Goal: Task Accomplishment & Management: Use online tool/utility

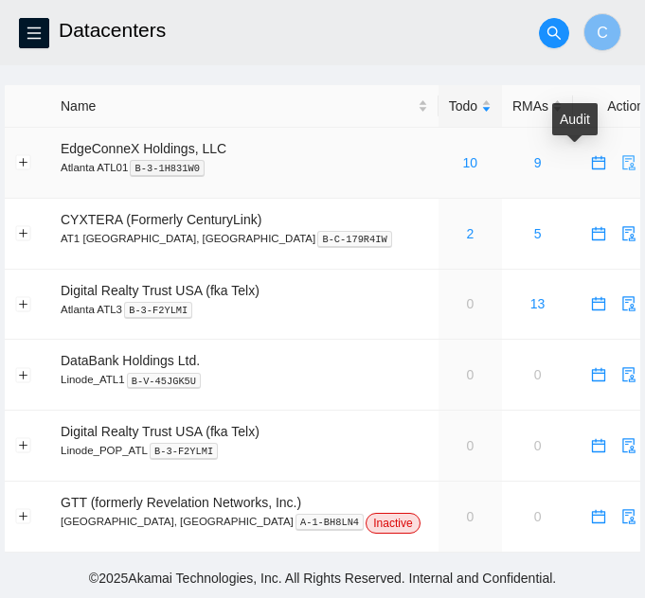
click at [621, 155] on icon "audit" at bounding box center [628, 162] width 15 height 15
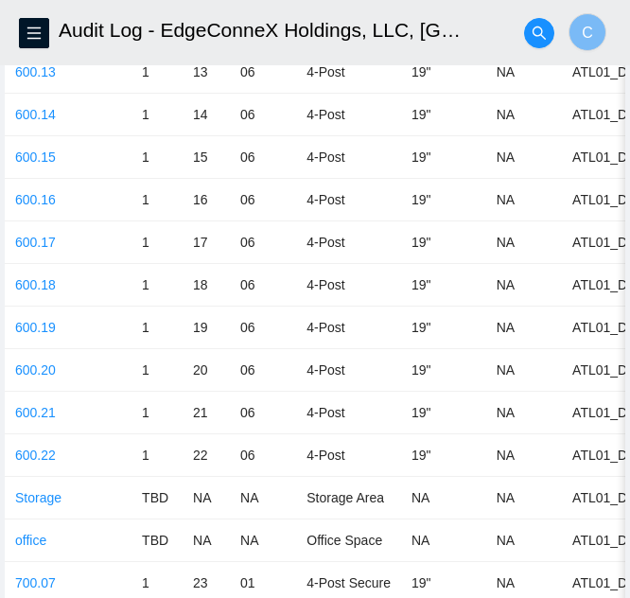
scroll to position [3691, 0]
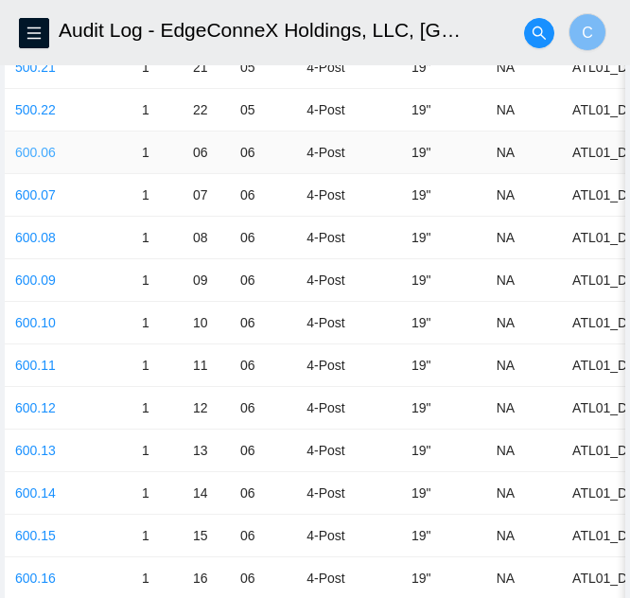
click at [18, 155] on link "600.06" at bounding box center [35, 152] width 41 height 15
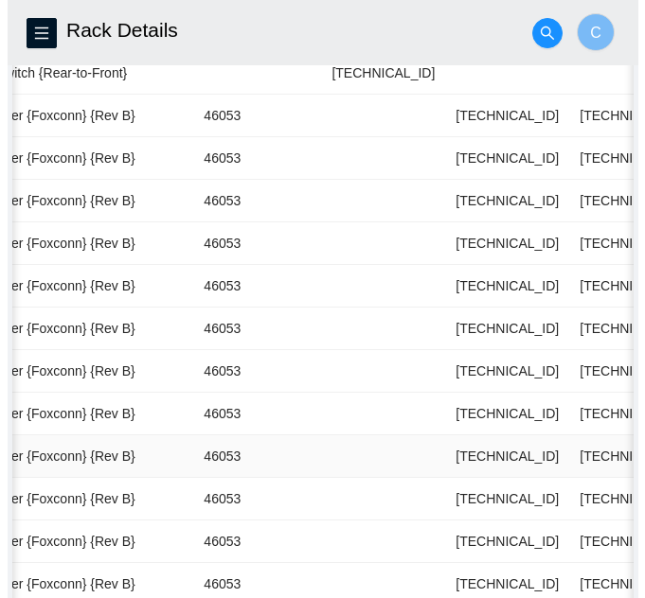
scroll to position [0, 867]
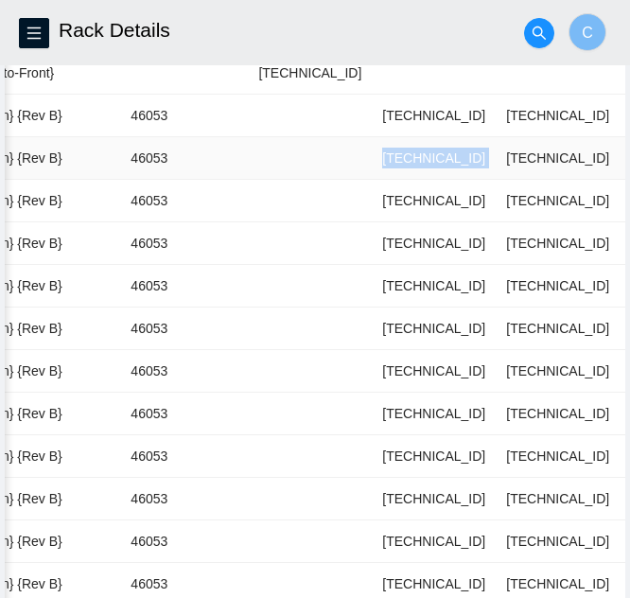
drag, startPoint x: 286, startPoint y: 168, endPoint x: 415, endPoint y: 165, distance: 128.7
copy tr "23.61.254.197"
click at [43, 39] on span "menu" at bounding box center [34, 33] width 28 height 15
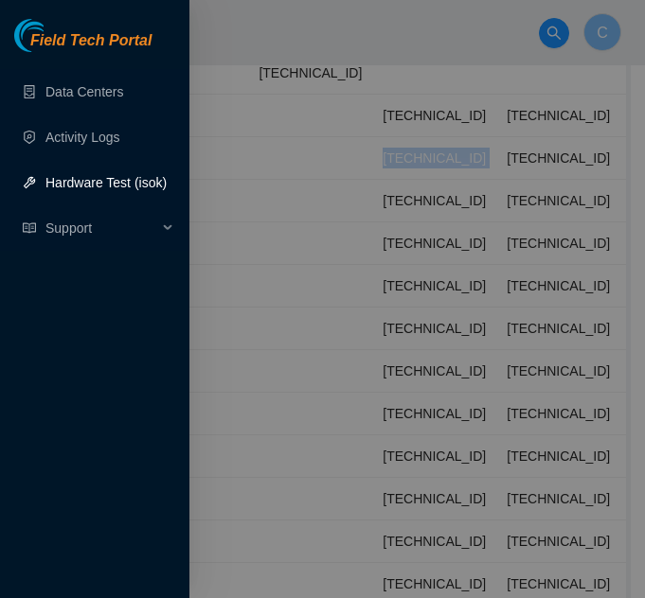
click at [75, 186] on link "Hardware Test (isok)" at bounding box center [105, 182] width 121 height 15
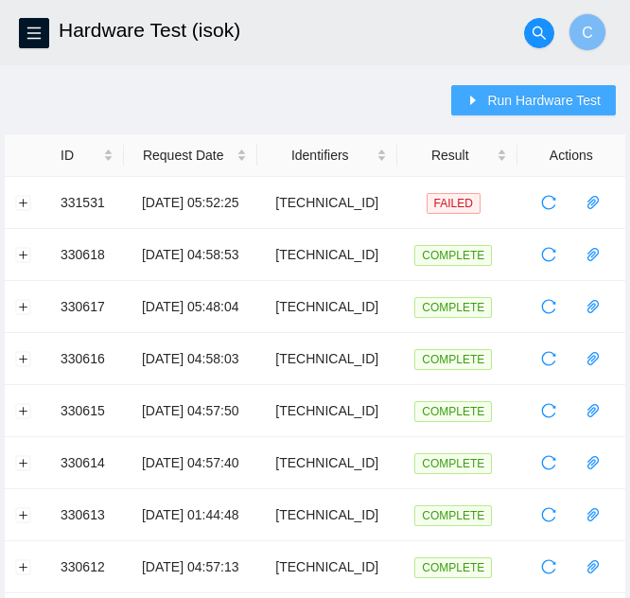
click at [555, 95] on span "Run Hardware Test" at bounding box center [544, 100] width 114 height 21
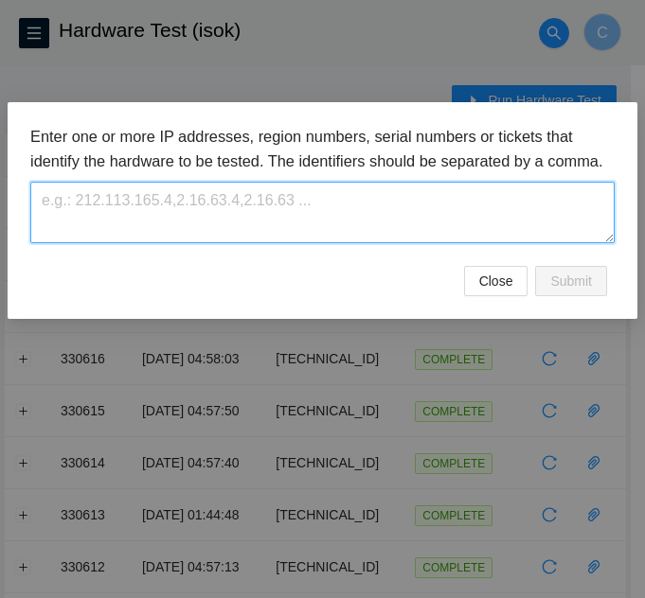
paste textarea "23.61.254.197"
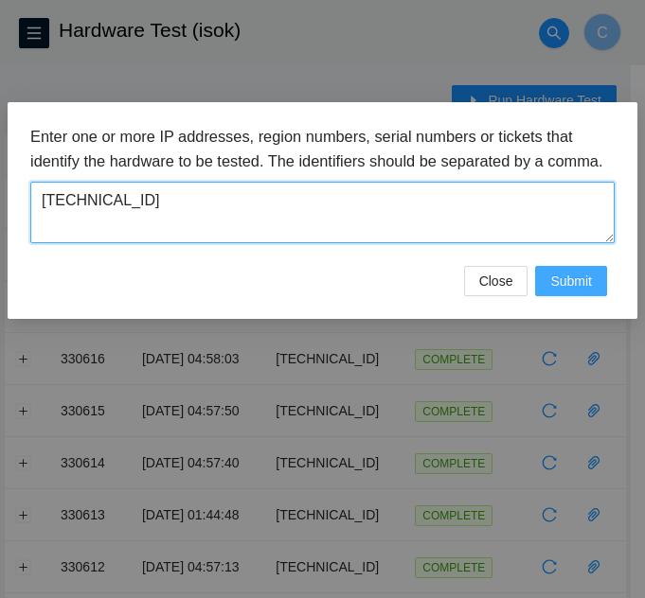
type textarea "23.61.254.197"
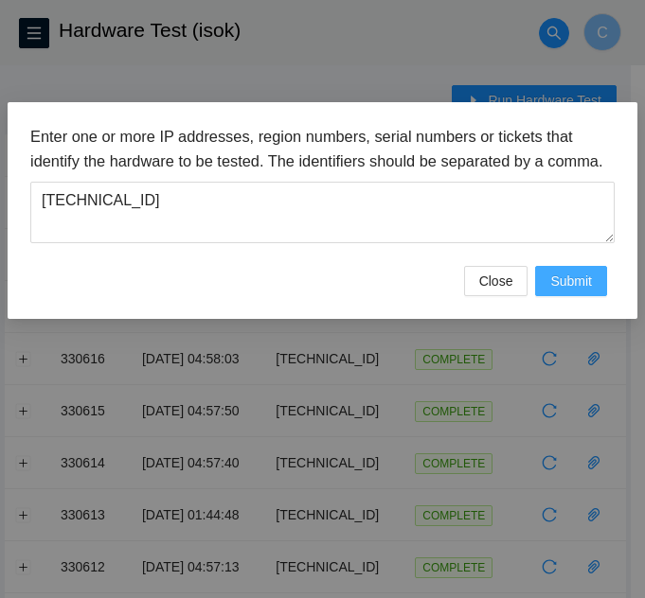
click at [556, 292] on span "Submit" at bounding box center [571, 281] width 42 height 21
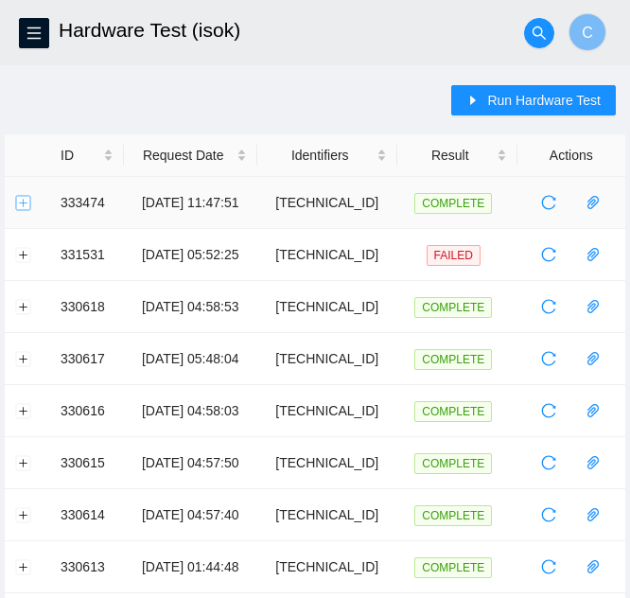
click at [25, 200] on button "Expand row" at bounding box center [23, 202] width 15 height 15
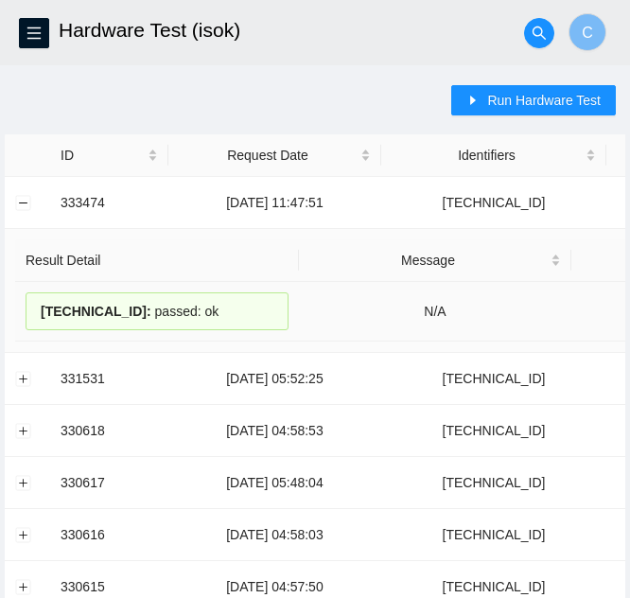
drag, startPoint x: 16, startPoint y: 309, endPoint x: 261, endPoint y: 313, distance: 245.2
click at [261, 313] on td "23.61.254.197 : passed: ok" at bounding box center [157, 312] width 284 height 60
click at [211, 294] on div "23.61.254.197 : passed: ok" at bounding box center [157, 311] width 263 height 38
click at [21, 205] on button "Collapse row" at bounding box center [23, 202] width 15 height 15
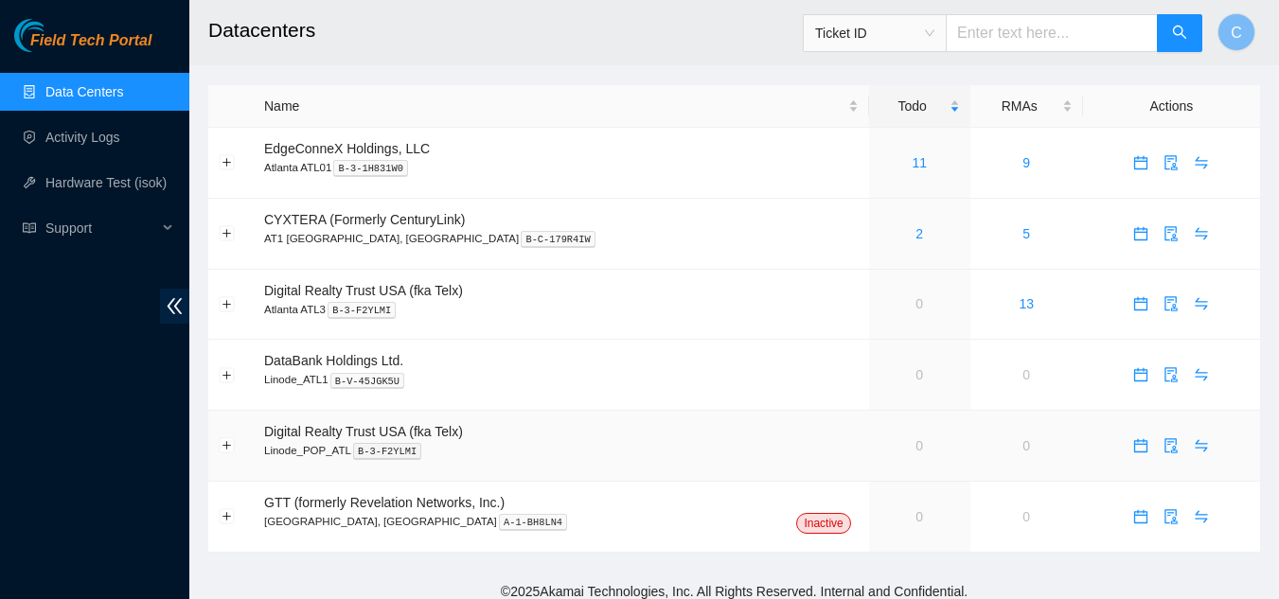
scroll to position [12, 0]
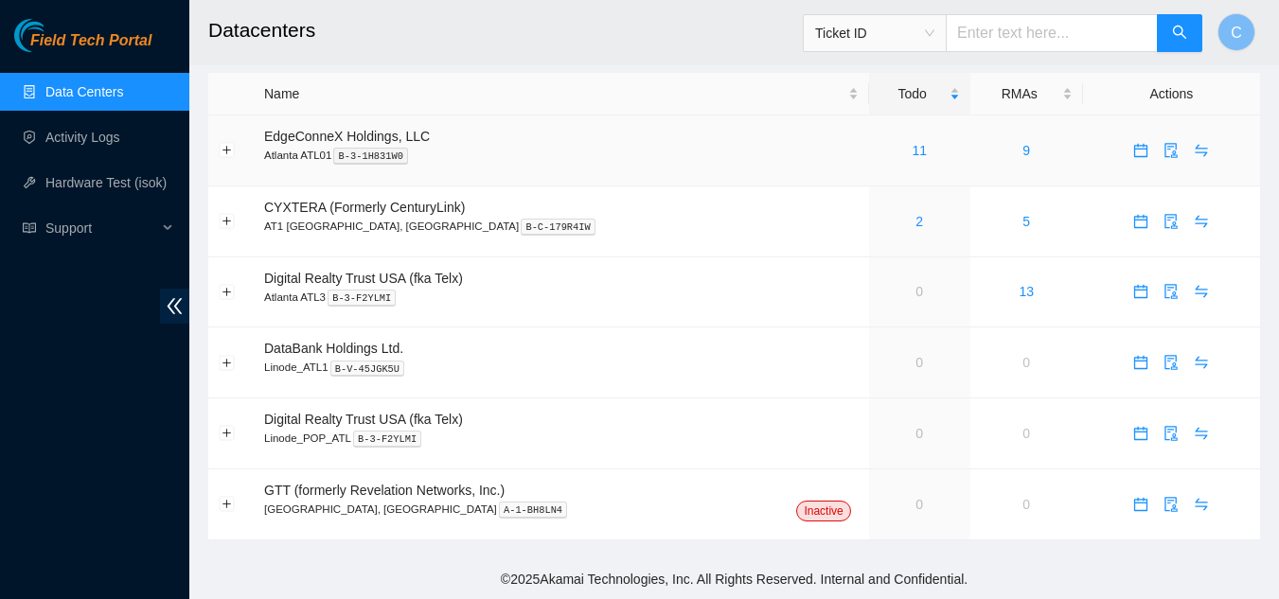
click at [879, 150] on div "11" at bounding box center [919, 150] width 80 height 21
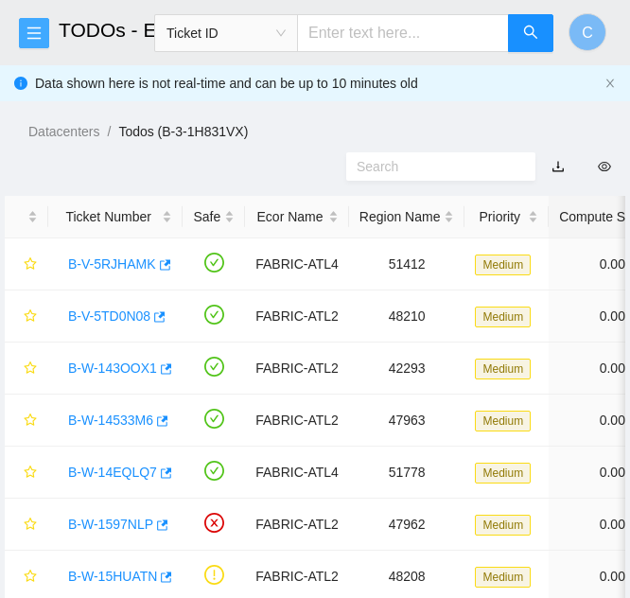
click at [37, 38] on icon "menu" at bounding box center [33, 33] width 13 height 12
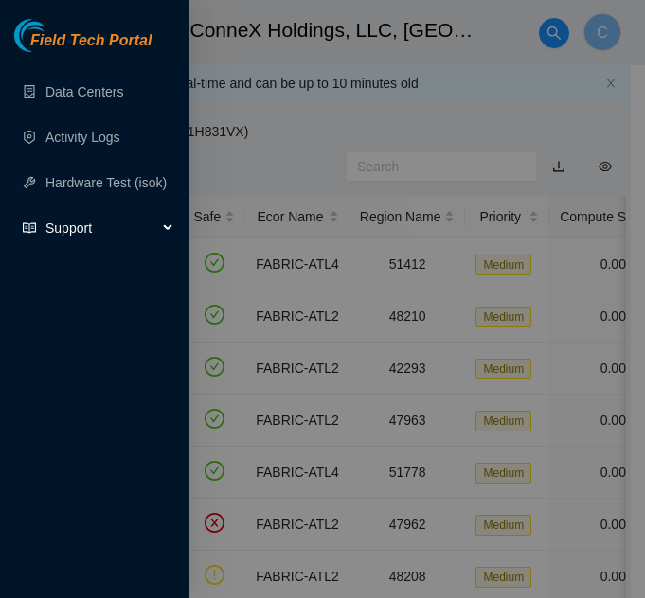
click at [95, 231] on span "Support" at bounding box center [101, 228] width 112 height 38
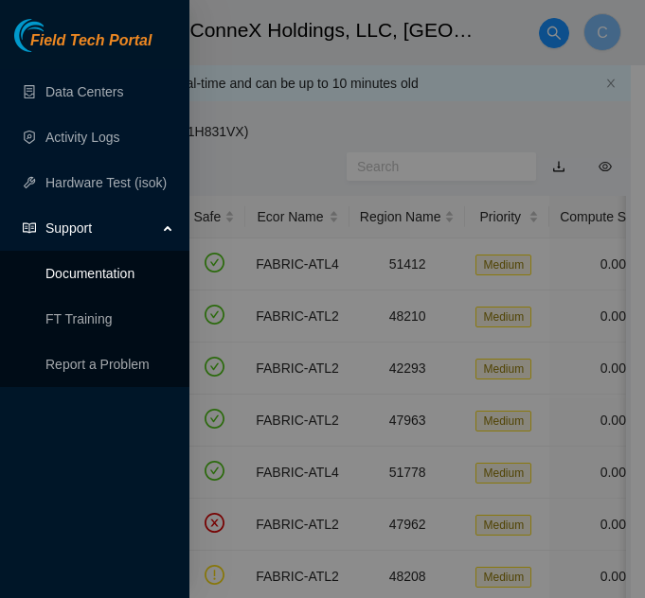
click at [134, 278] on link "Documentation" at bounding box center [89, 273] width 89 height 15
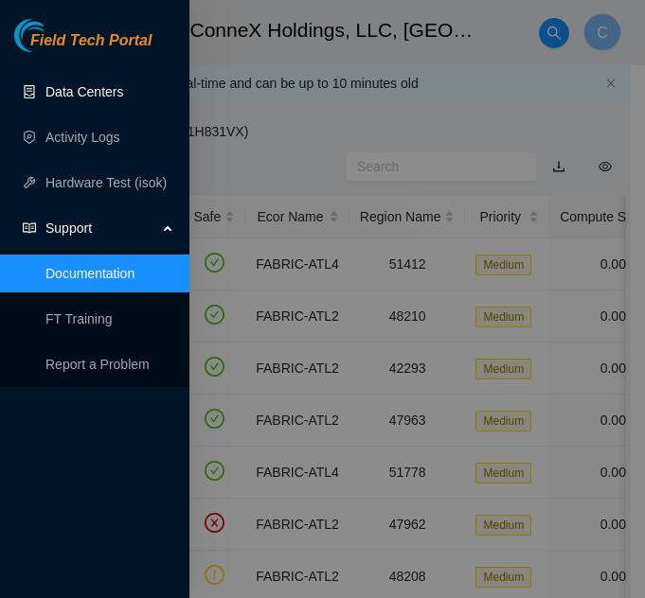
click at [69, 90] on link "Data Centers" at bounding box center [84, 91] width 78 height 15
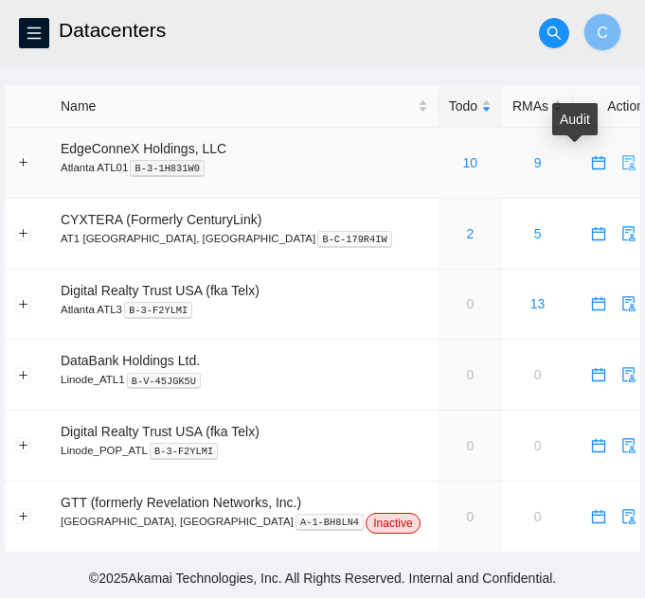
click at [622, 163] on icon "audit" at bounding box center [628, 162] width 12 height 15
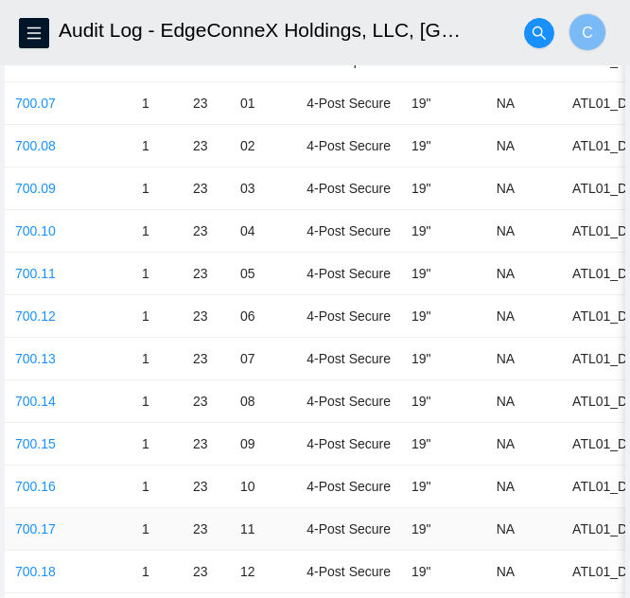
scroll to position [4448, 0]
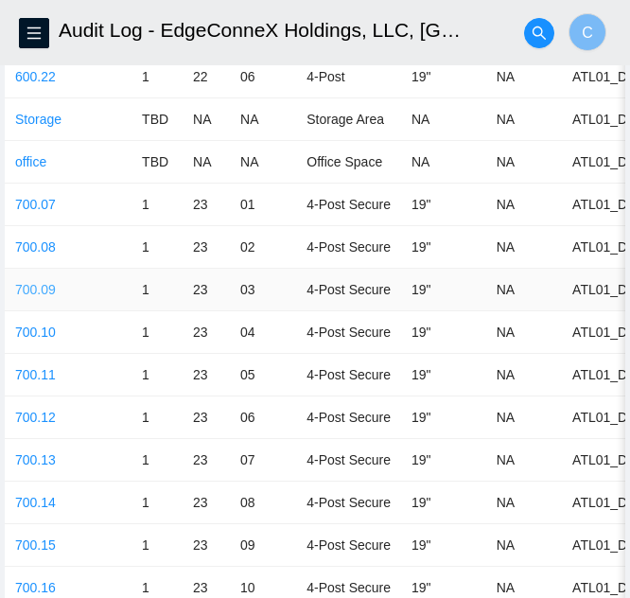
click at [27, 290] on link "700.09" at bounding box center [35, 289] width 41 height 15
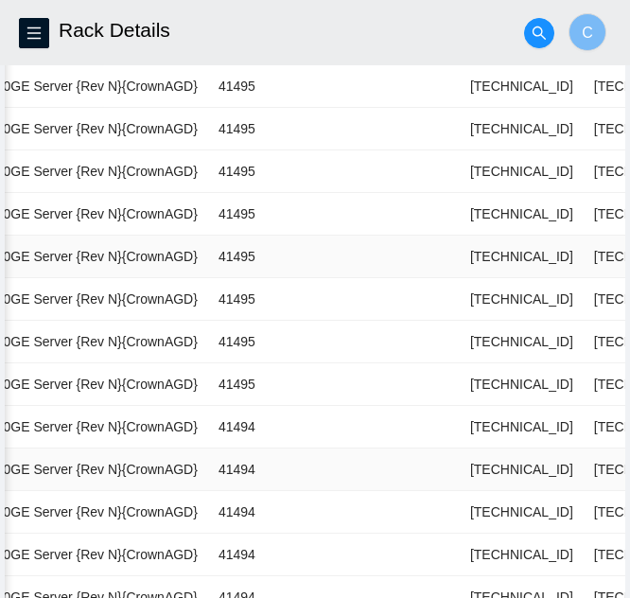
scroll to position [757, 0]
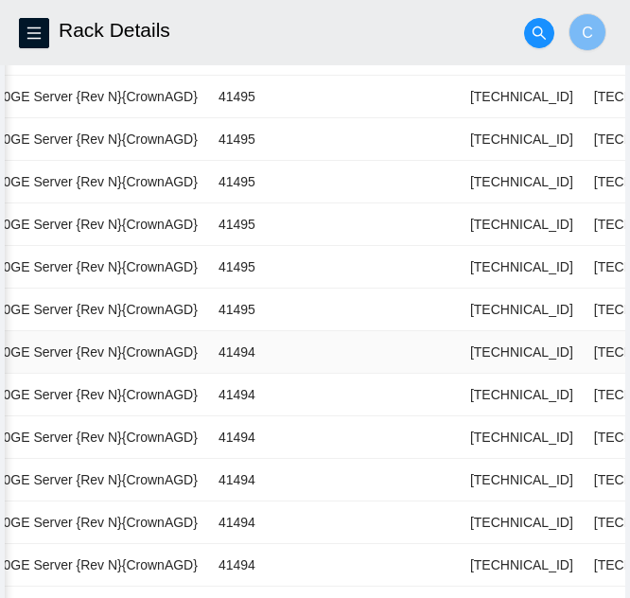
click at [336, 356] on td at bounding box center [398, 352] width 124 height 43
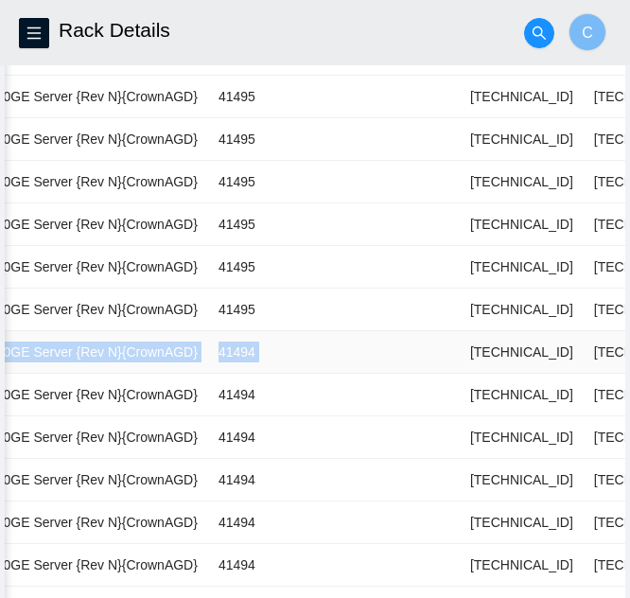
drag, startPoint x: 301, startPoint y: 356, endPoint x: 287, endPoint y: 354, distance: 14.3
click at [79, 359] on tr "09 Live CT-4201126-00052 Ciara 1x7-X7p NVME-J 96G 100GE Server {Rev N}{CrownAGD…" at bounding box center [37, 352] width 1589 height 43
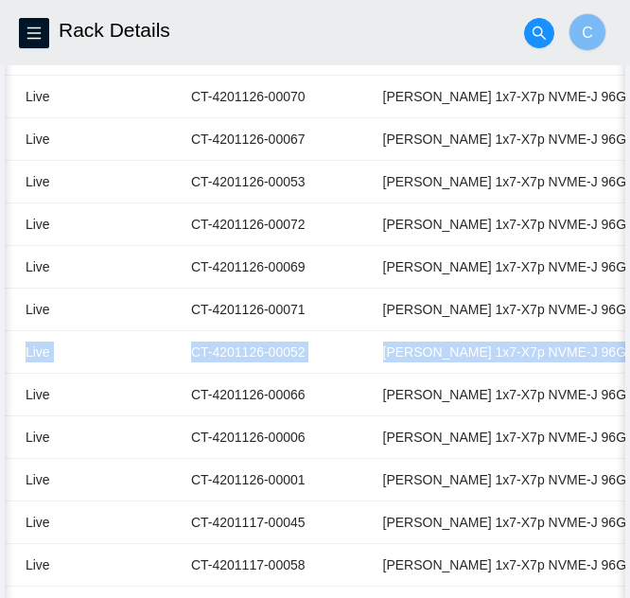
scroll to position [0, 0]
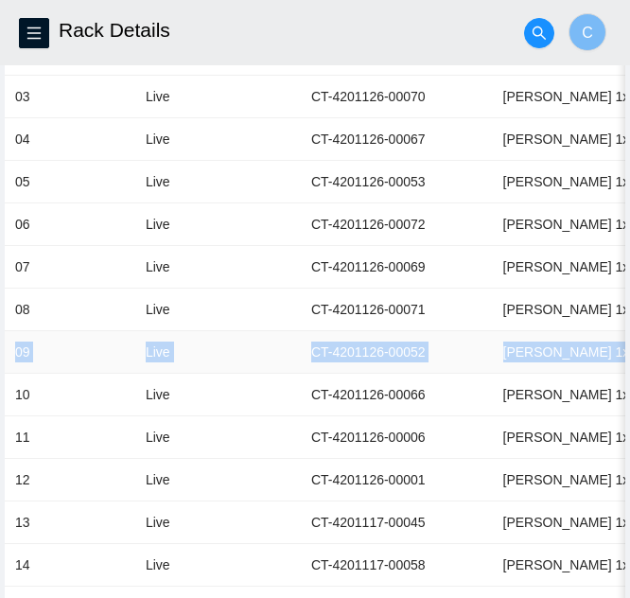
drag, startPoint x: 403, startPoint y: 348, endPoint x: 22, endPoint y: 361, distance: 381.6
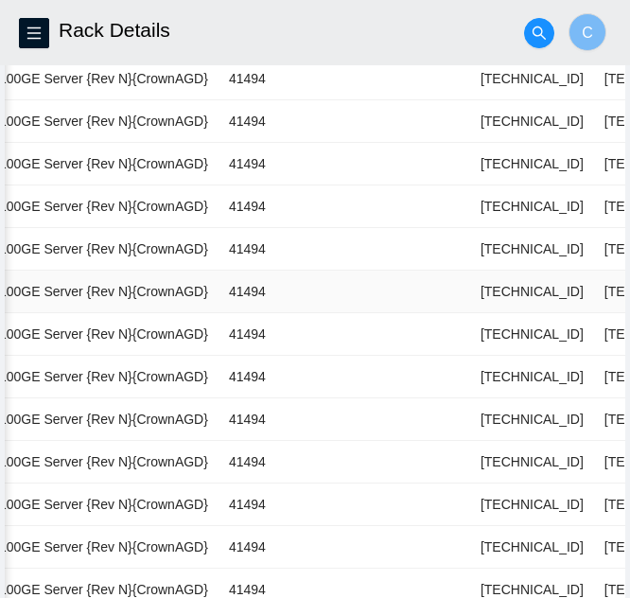
scroll to position [0, 762]
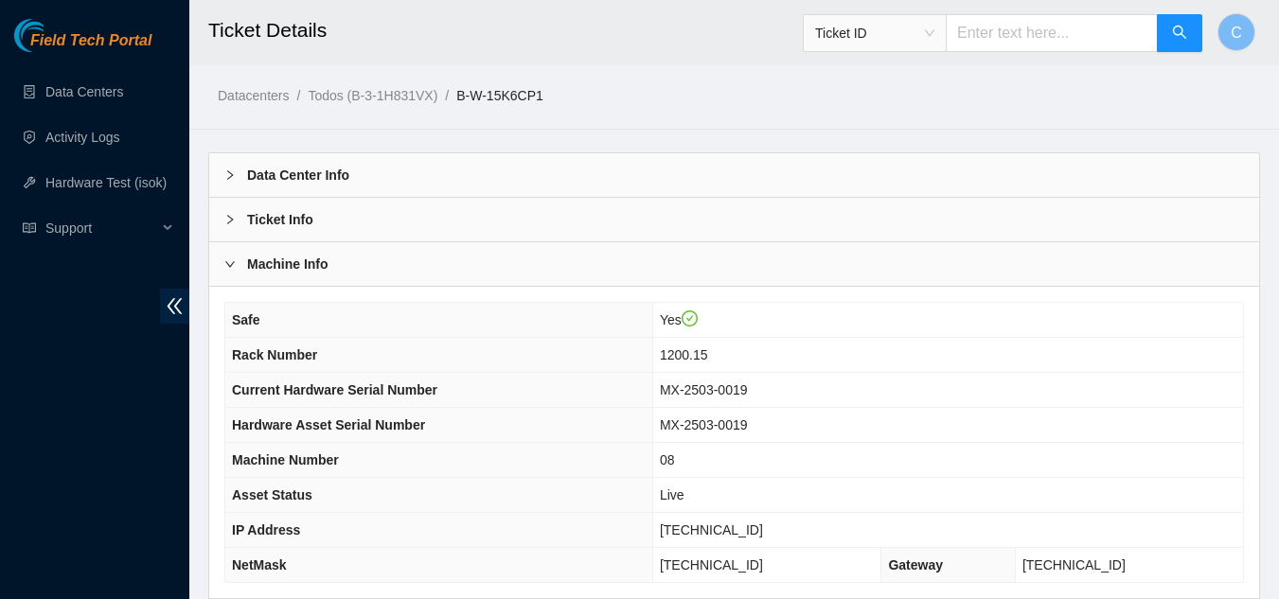
click at [1149, 383] on td "MX-2503-0019" at bounding box center [947, 390] width 591 height 35
drag, startPoint x: 1212, startPoint y: 201, endPoint x: 1140, endPoint y: 201, distance: 72.9
click at [1212, 201] on div "Ticket Info" at bounding box center [734, 220] width 1050 height 44
click at [1101, 197] on div "Data Center Info Data Center ID B-3-1H831VX Data Center Name EdgeConneX Holding…" at bounding box center [734, 175] width 1050 height 44
